Goal: Transaction & Acquisition: Purchase product/service

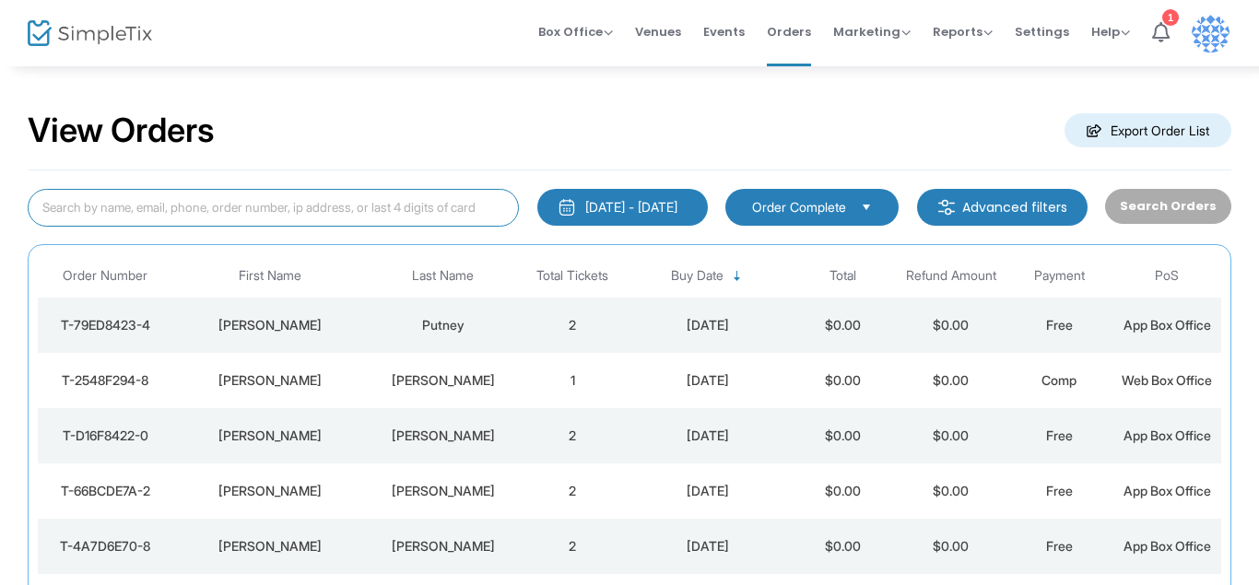
click at [158, 205] on input at bounding box center [273, 208] width 491 height 38
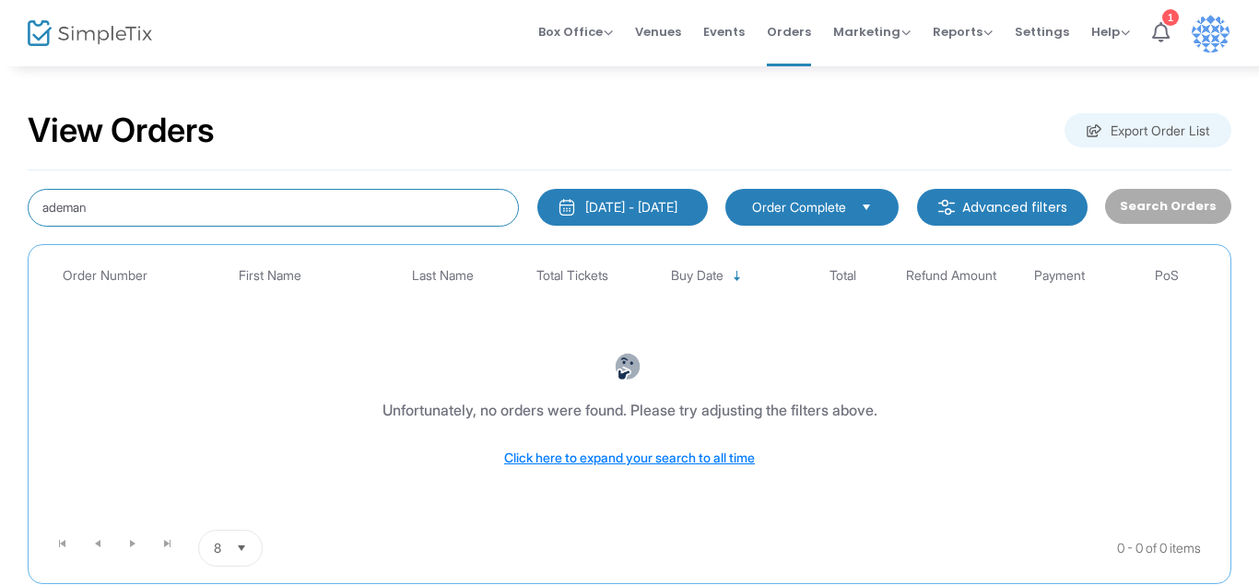
click at [64, 205] on input "ademan" at bounding box center [273, 208] width 491 height 38
type input "[PERSON_NAME]"
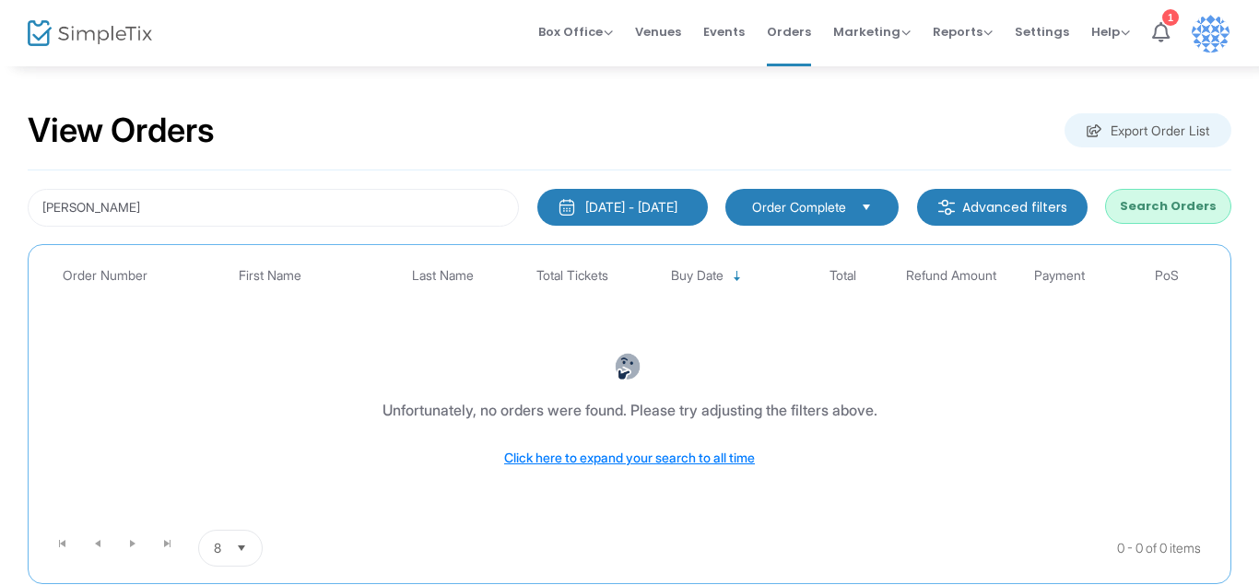
click at [1153, 200] on button "Search Orders" at bounding box center [1168, 206] width 126 height 35
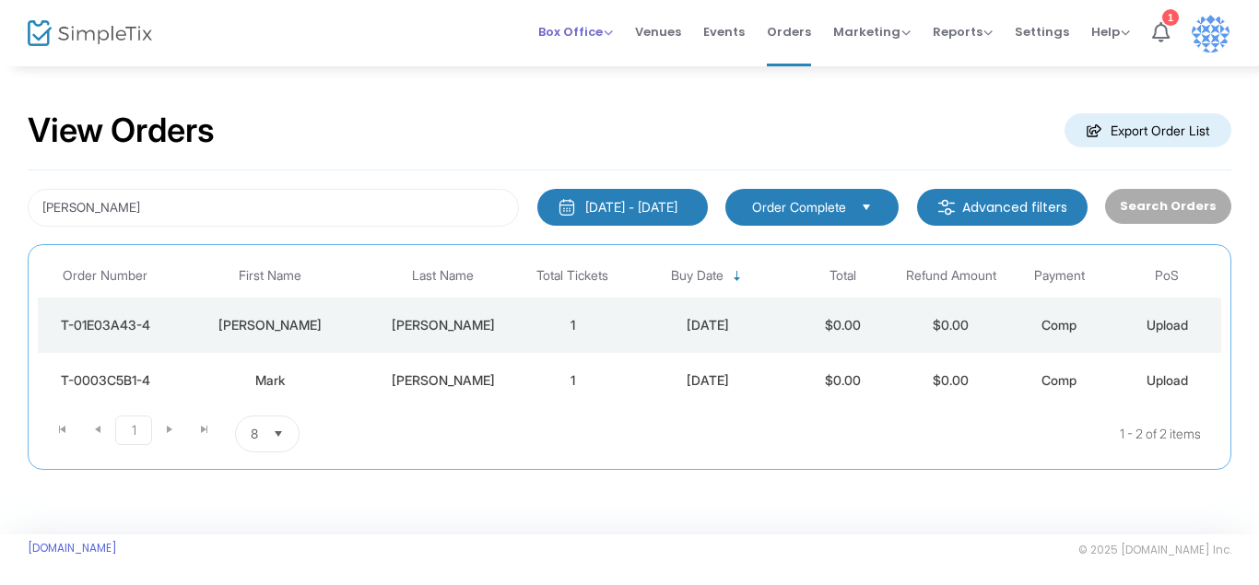
click at [561, 26] on span "Box Office" at bounding box center [575, 32] width 75 height 18
click at [610, 49] on li "Sell Tickets" at bounding box center [604, 47] width 132 height 36
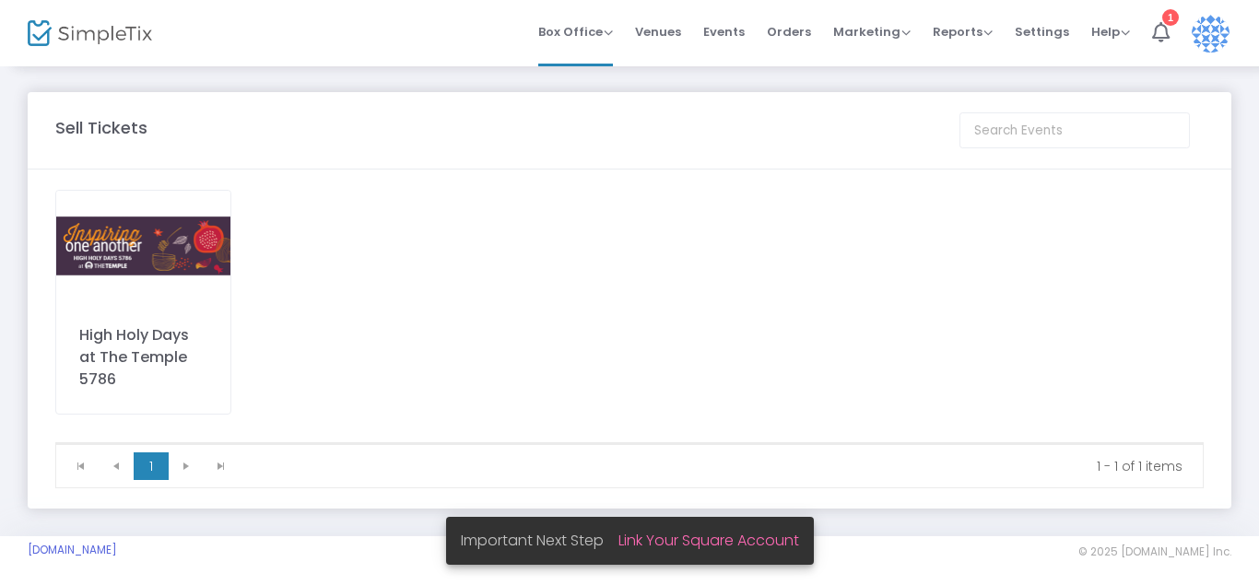
click at [140, 245] on img at bounding box center [143, 246] width 174 height 111
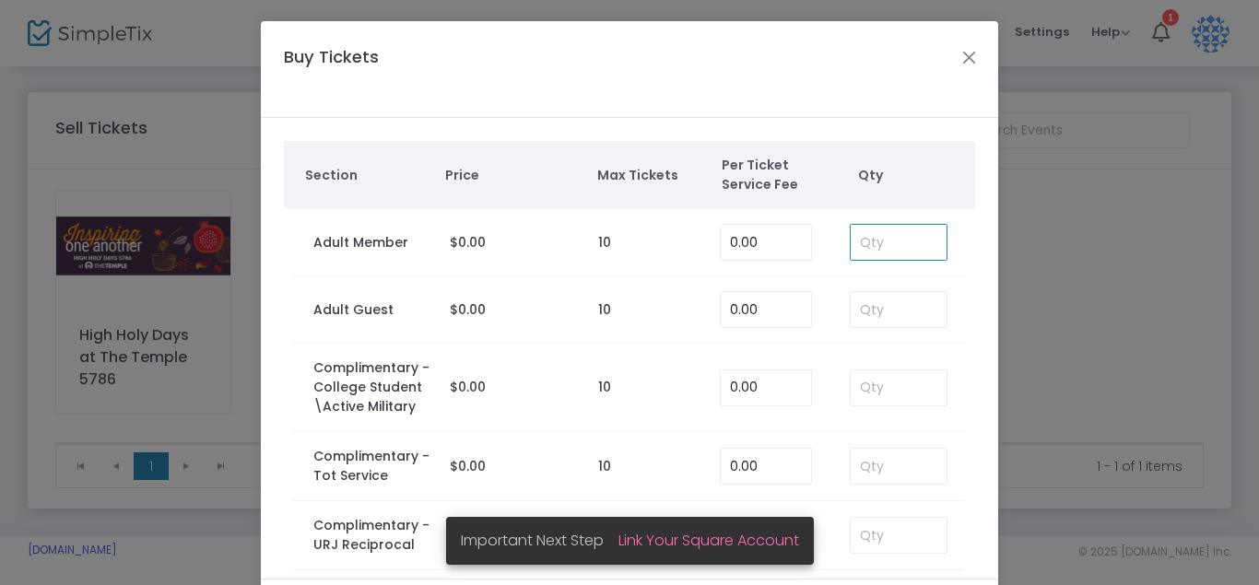
click at [884, 241] on input at bounding box center [898, 242] width 96 height 35
type input "1"
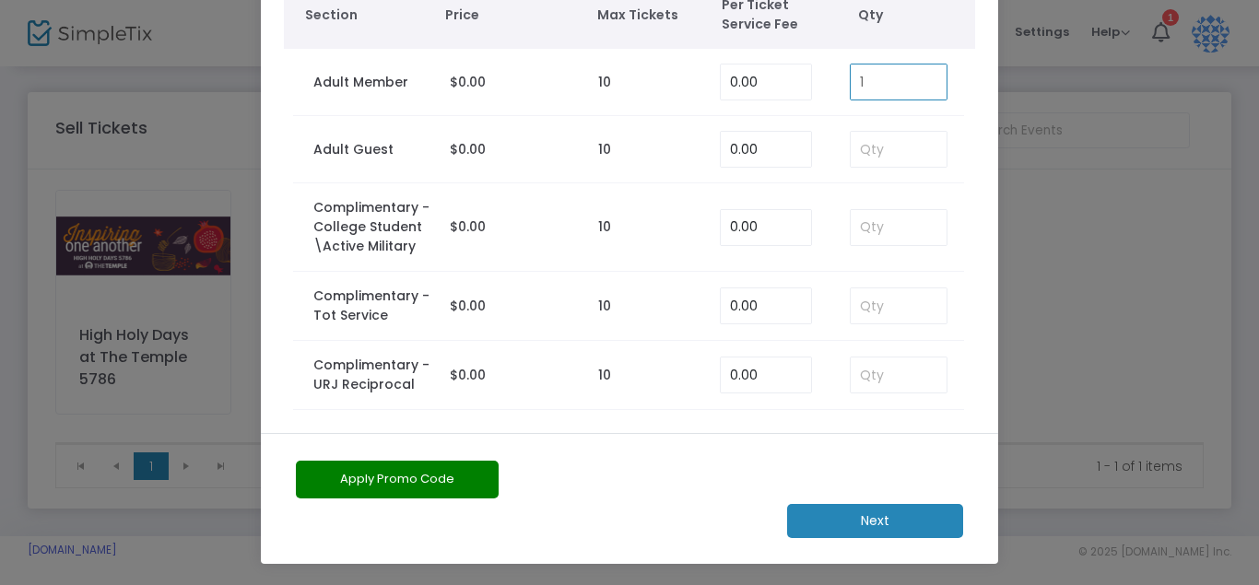
scroll to position [6, 0]
click at [904, 520] on m-button "Next" at bounding box center [875, 521] width 176 height 34
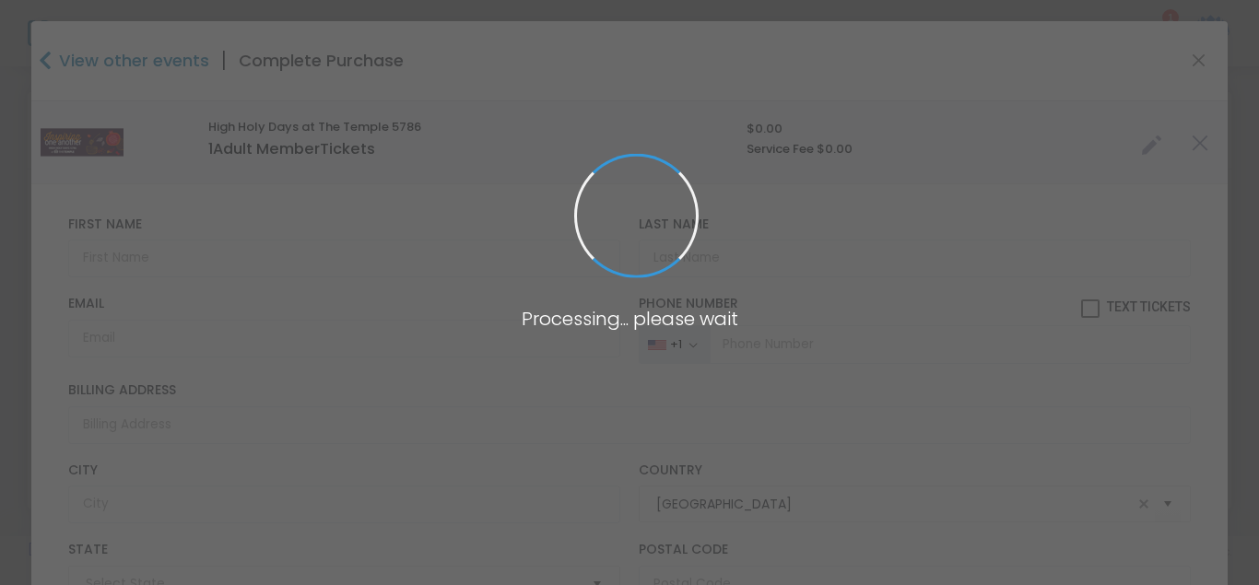
type input "[US_STATE]"
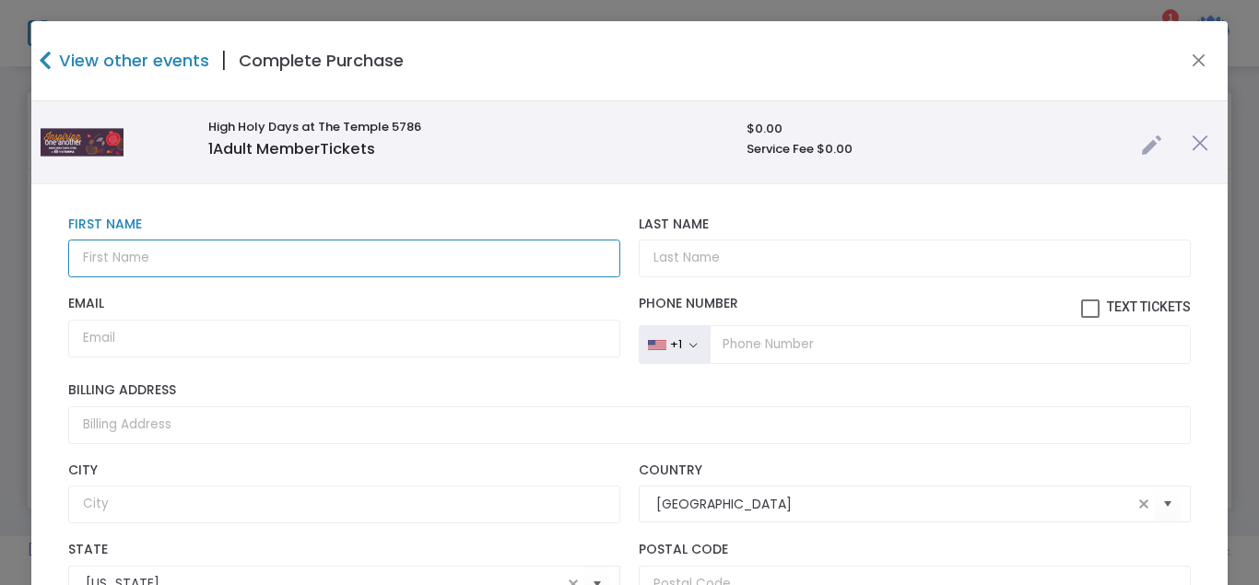
click at [267, 265] on input "text" at bounding box center [344, 259] width 552 height 38
type input "[PERSON_NAME]"
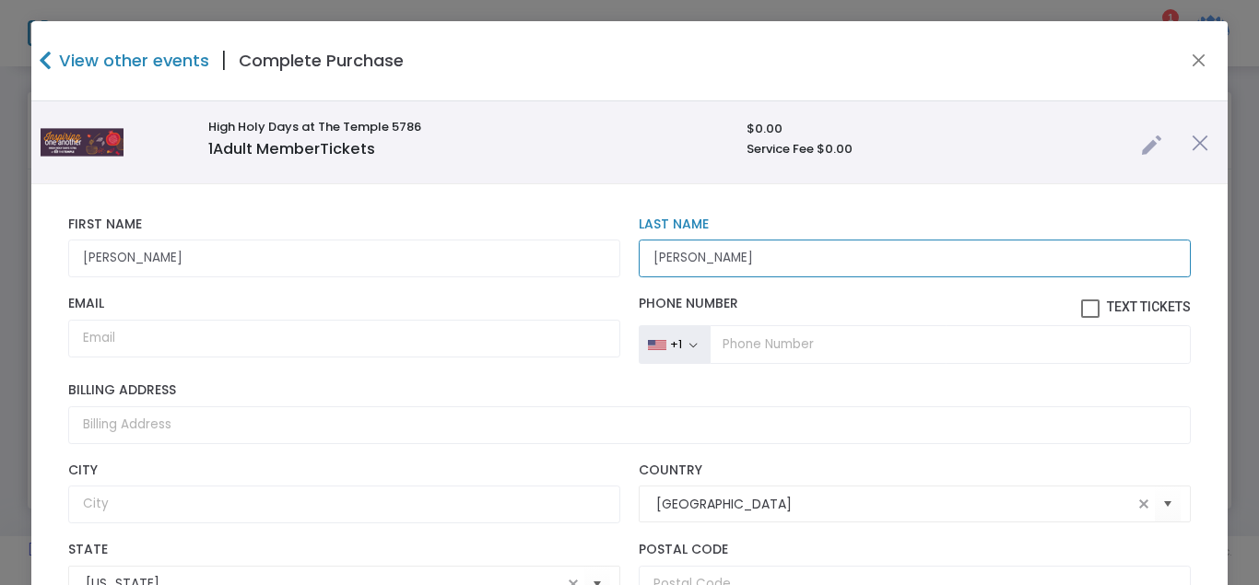
type input "[PERSON_NAME]"
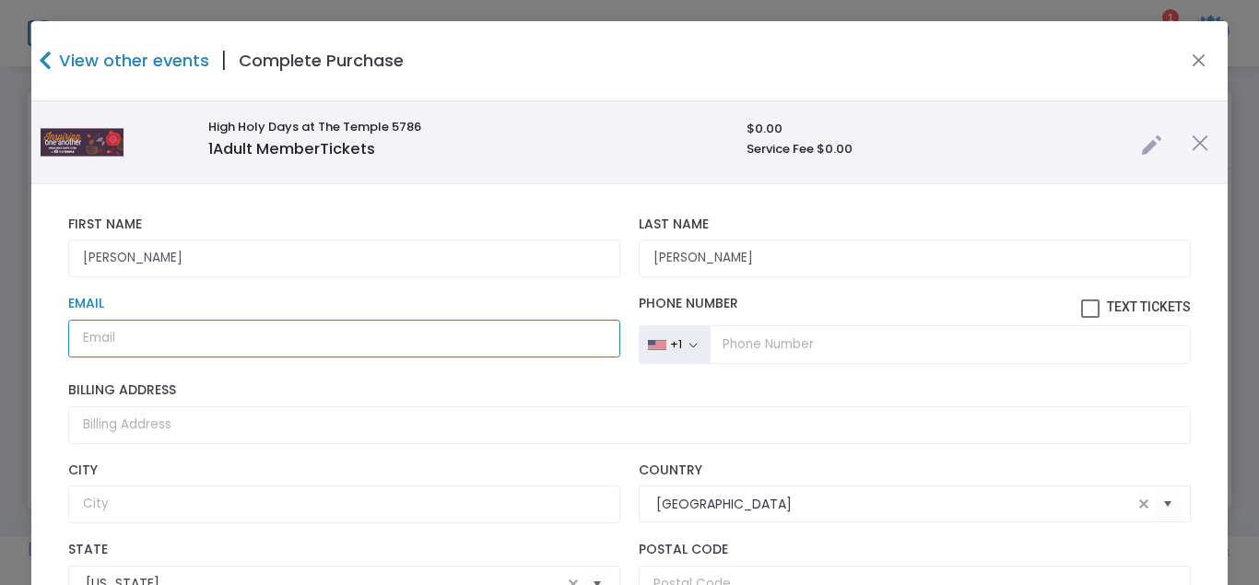
paste input "mailto:[EMAIL_ADDRESS][DOMAIN_NAME]"
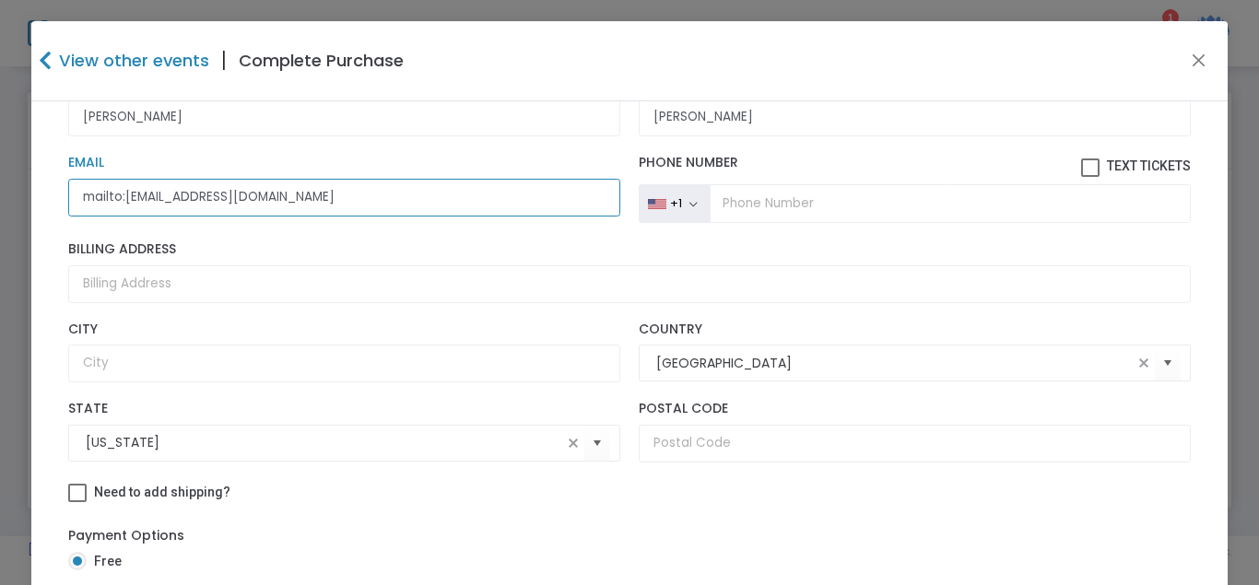
scroll to position [268, 0]
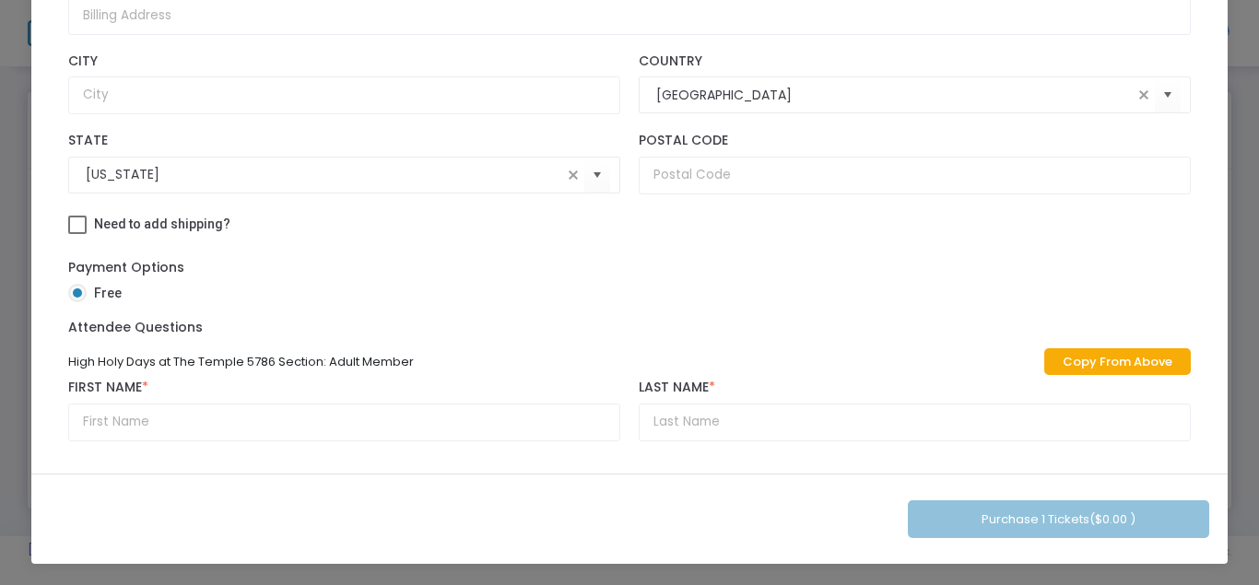
type input "mailto:[EMAIL_ADDRESS][DOMAIN_NAME]"
click at [1126, 356] on div "High Holy Days at The [DEMOGRAPHIC_DATA] 5786 Section: Adult Member Copy From A…" at bounding box center [629, 397] width 1140 height 107
click at [1067, 366] on link "Copy From Above" at bounding box center [1117, 361] width 146 height 27
type input "[PERSON_NAME]"
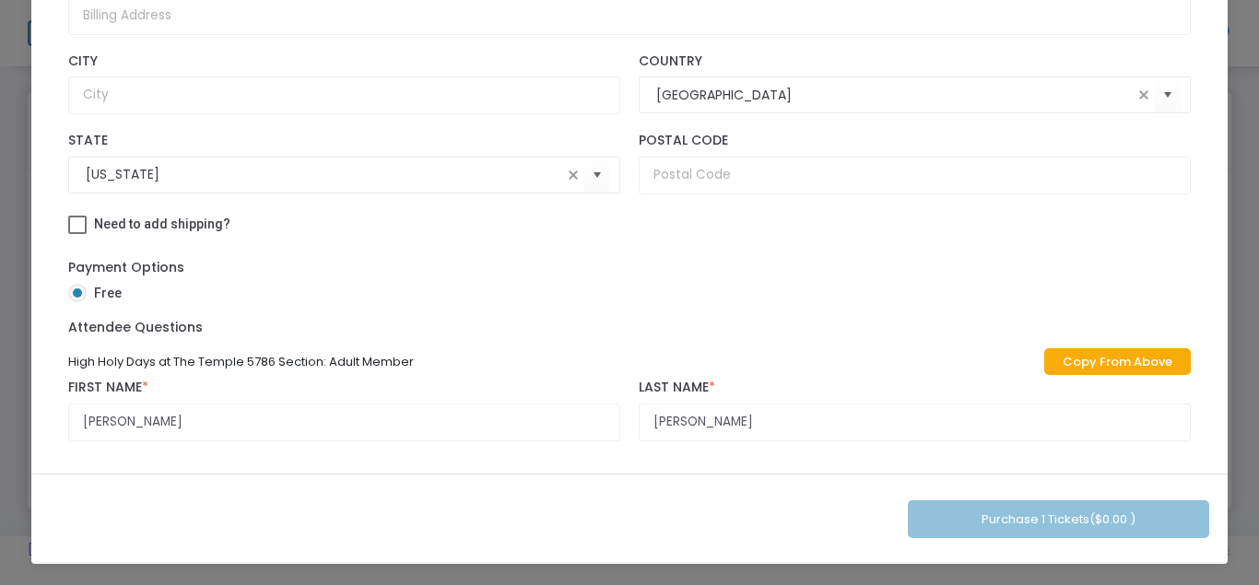
scroll to position [0, 0]
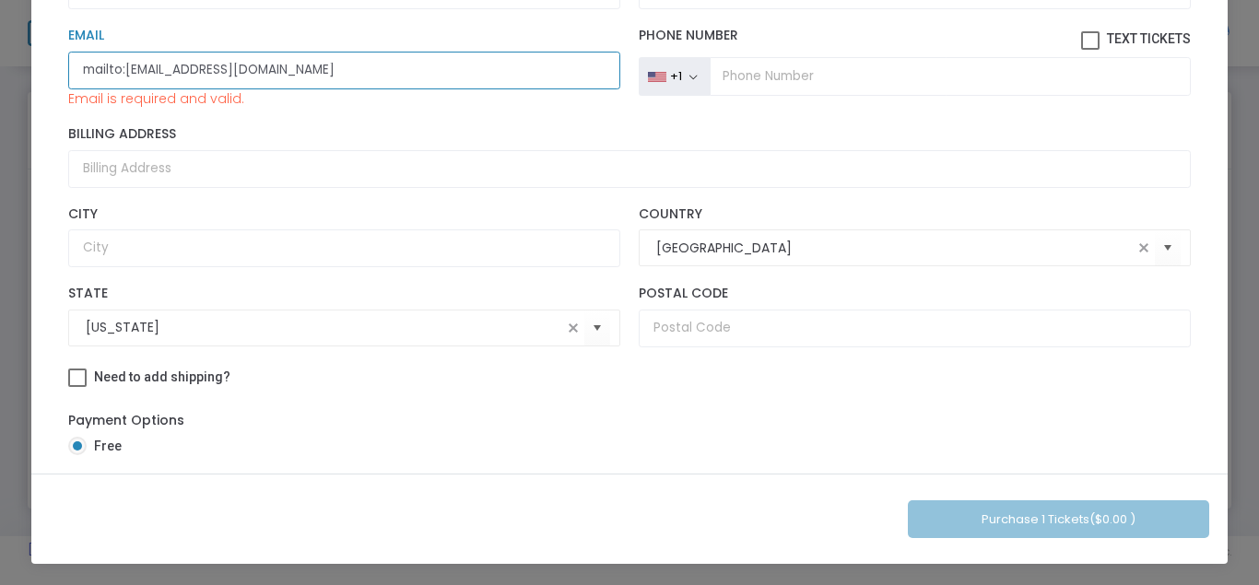
drag, startPoint x: 126, startPoint y: 76, endPoint x: 0, endPoint y: 135, distance: 138.9
click at [68, 89] on input "mailto:[EMAIL_ADDRESS][DOMAIN_NAME]" at bounding box center [344, 71] width 552 height 38
type input "[EMAIL_ADDRESS][DOMAIN_NAME]"
